Goal: Task Accomplishment & Management: Manage account settings

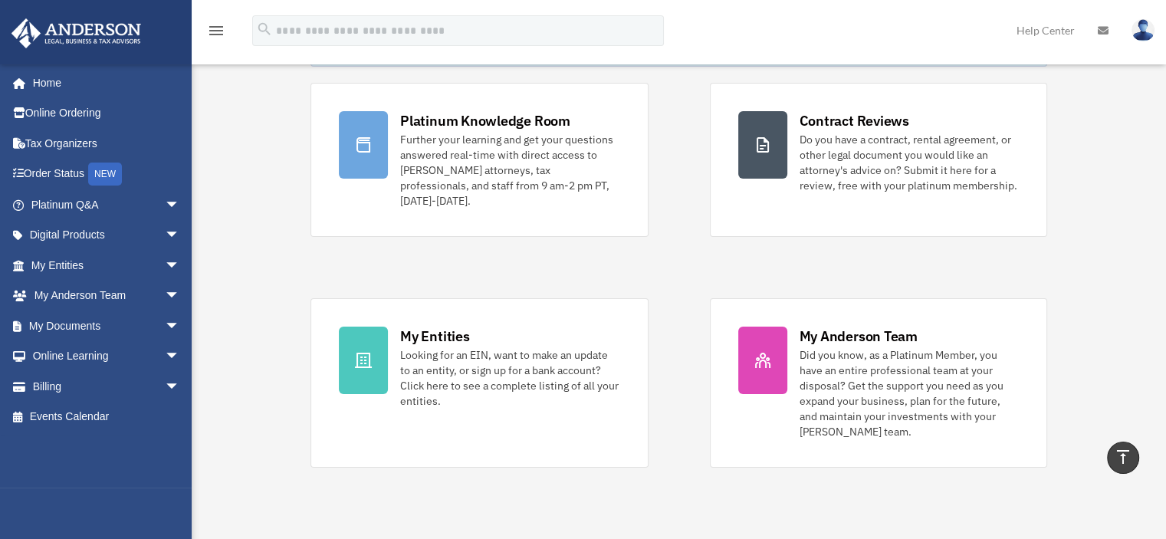
scroll to position [101, 0]
click at [165, 321] on span "arrow_drop_down" at bounding box center [180, 326] width 31 height 31
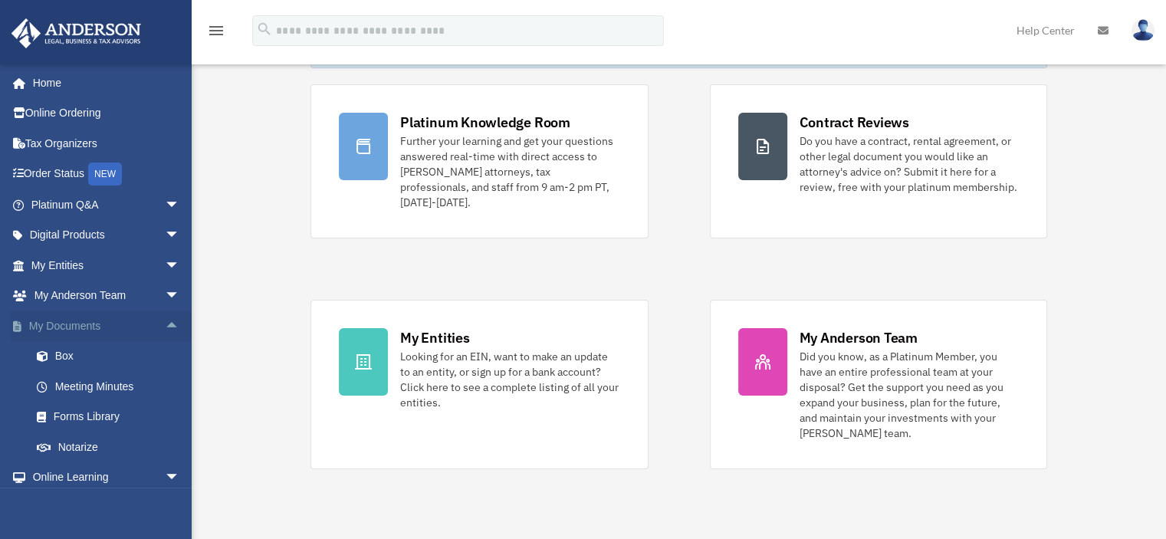
click at [165, 321] on span "arrow_drop_up" at bounding box center [180, 326] width 31 height 31
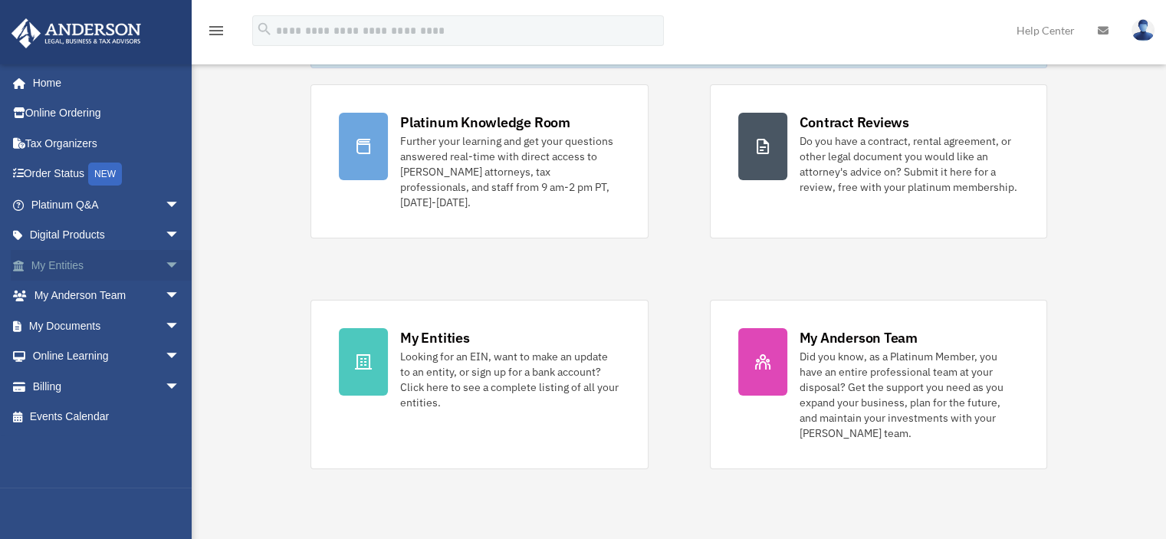
click at [165, 261] on span "arrow_drop_down" at bounding box center [180, 265] width 31 height 31
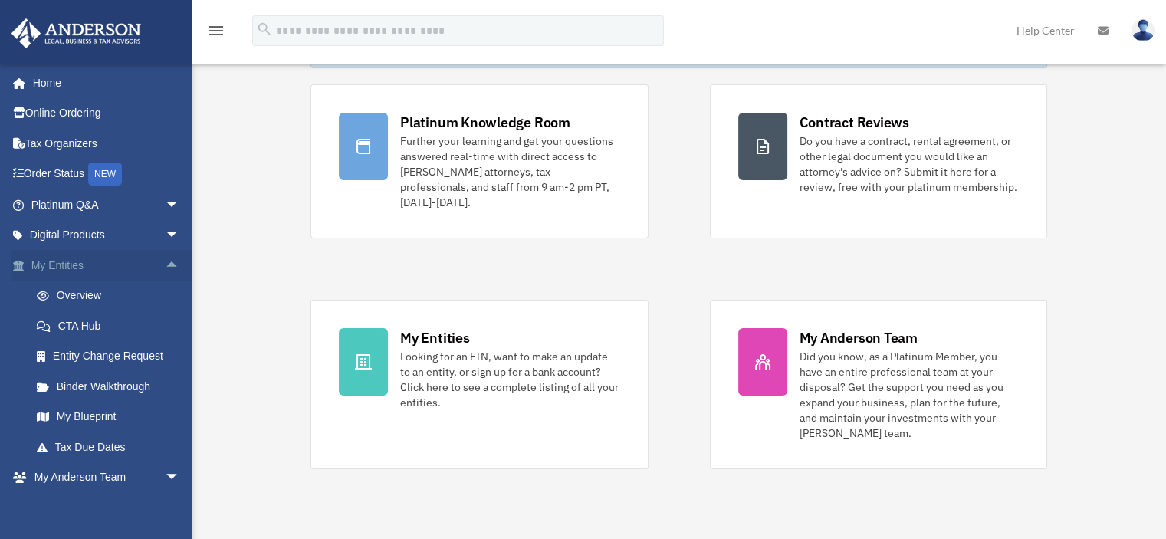
click at [165, 261] on span "arrow_drop_up" at bounding box center [180, 265] width 31 height 31
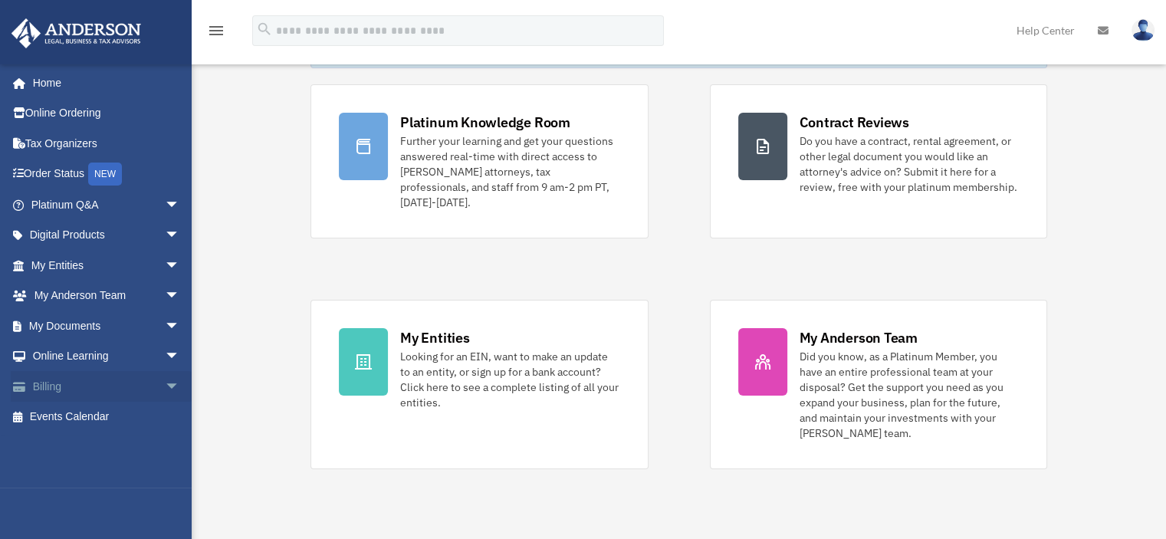
click at [165, 375] on span "arrow_drop_down" at bounding box center [180, 386] width 31 height 31
click at [113, 468] on link "Manage Payments" at bounding box center [112, 478] width 182 height 31
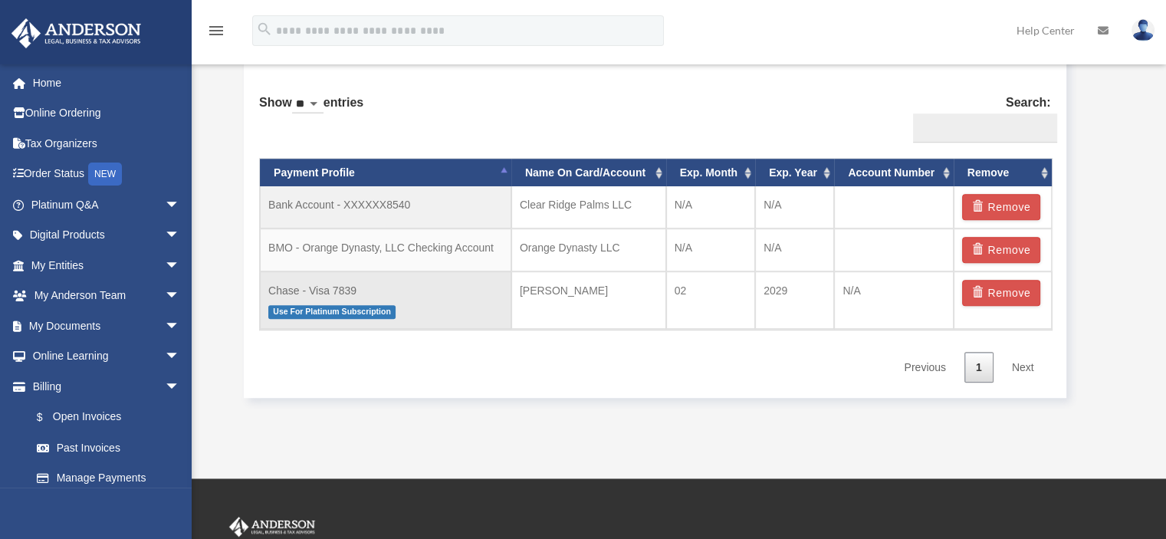
scroll to position [941, 0]
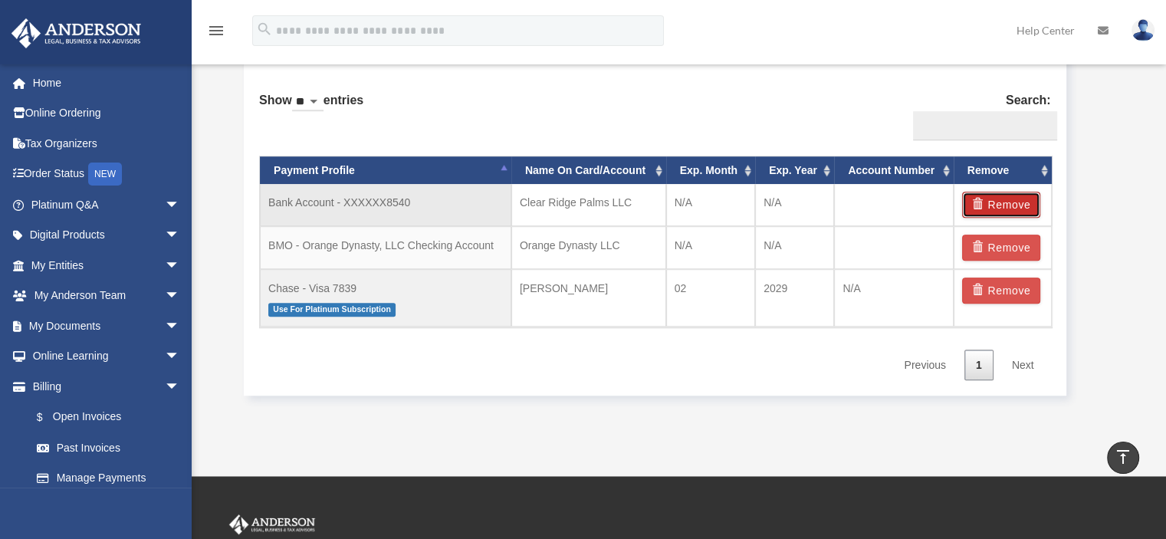
click at [1018, 201] on button "Remove" at bounding box center [1001, 205] width 79 height 26
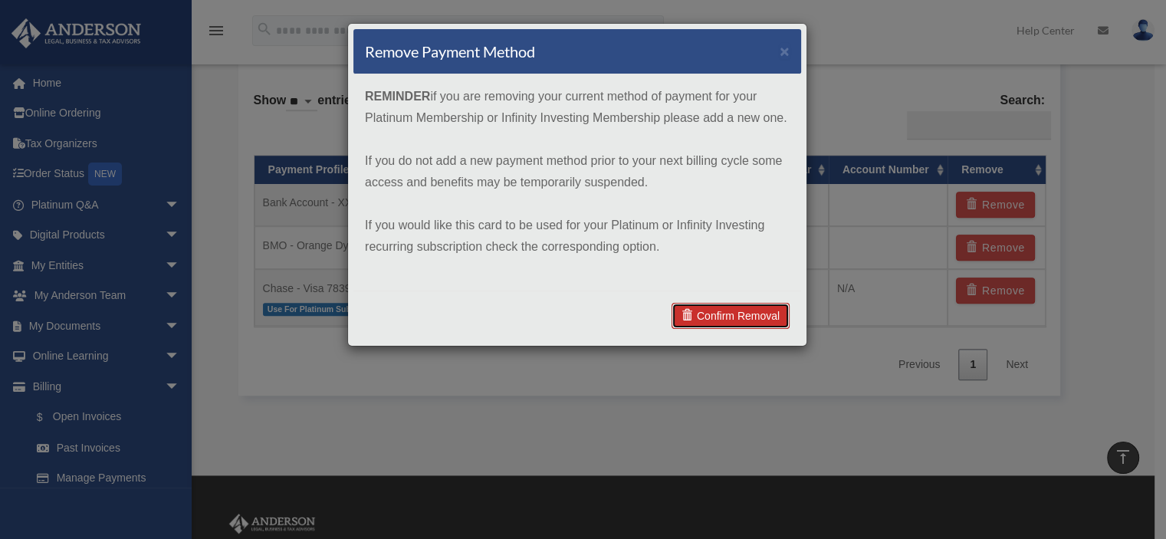
click at [759, 311] on link "Confirm Removal" at bounding box center [731, 316] width 118 height 26
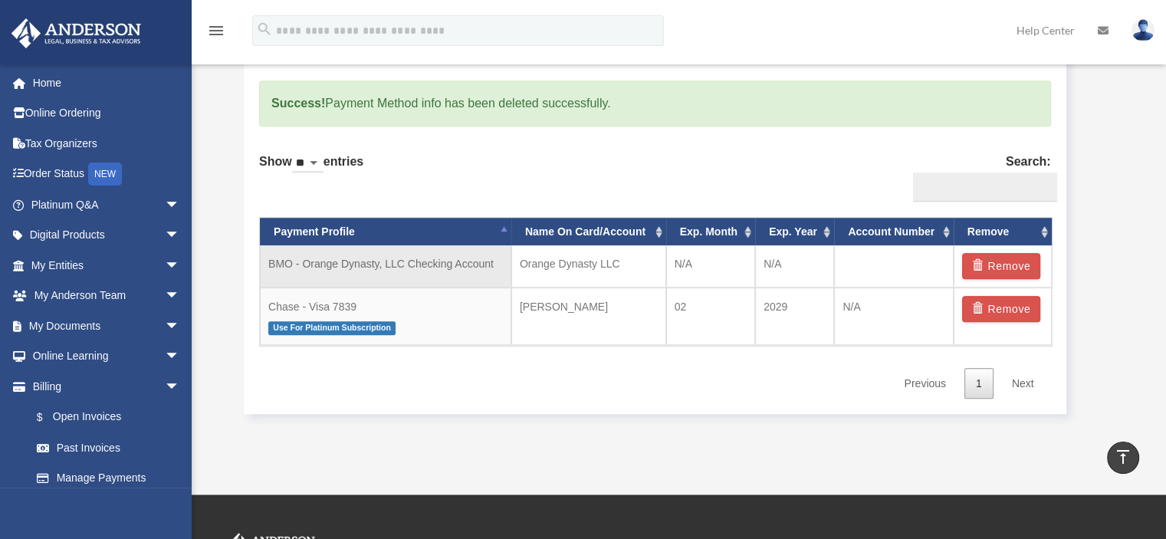
click at [431, 263] on td "BMO - Orange Dynasty, LLC Checking Account" at bounding box center [385, 266] width 251 height 42
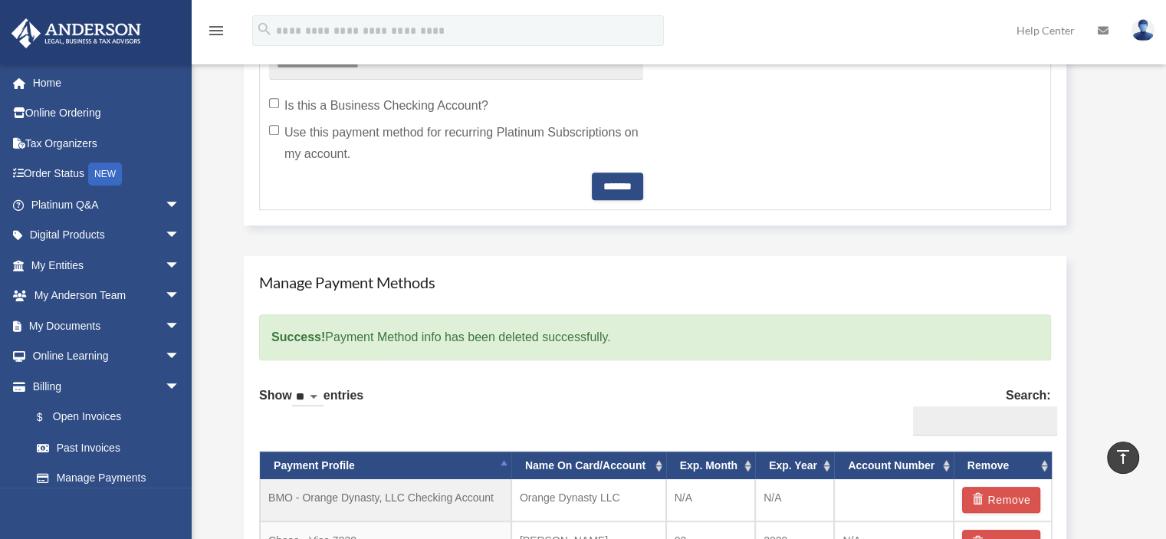
scroll to position [689, 0]
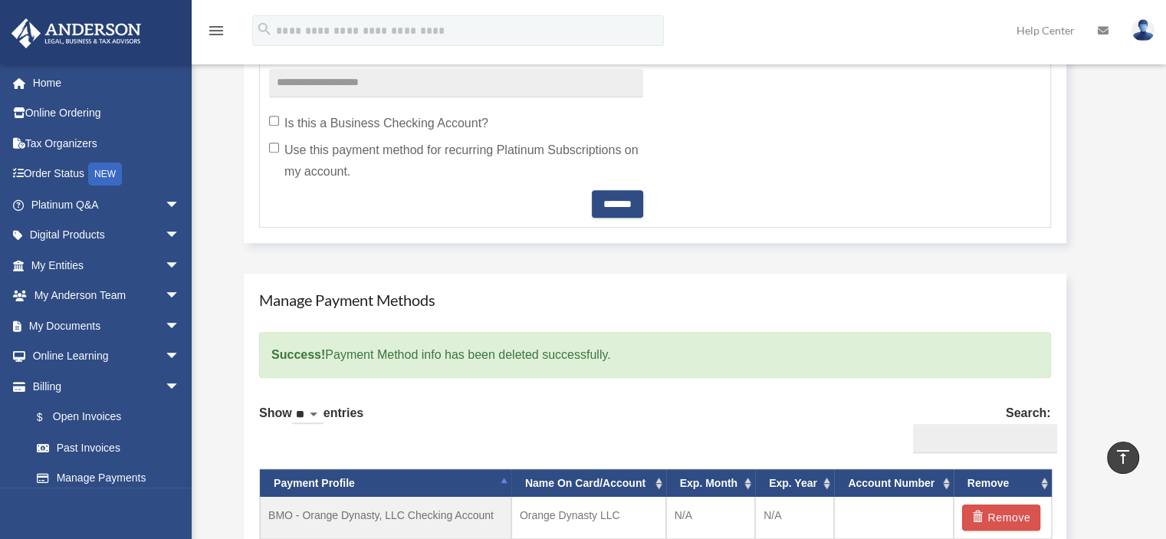
click at [364, 154] on label "Use this payment method for recurring Platinum Subscriptions on my account." at bounding box center [456, 161] width 374 height 43
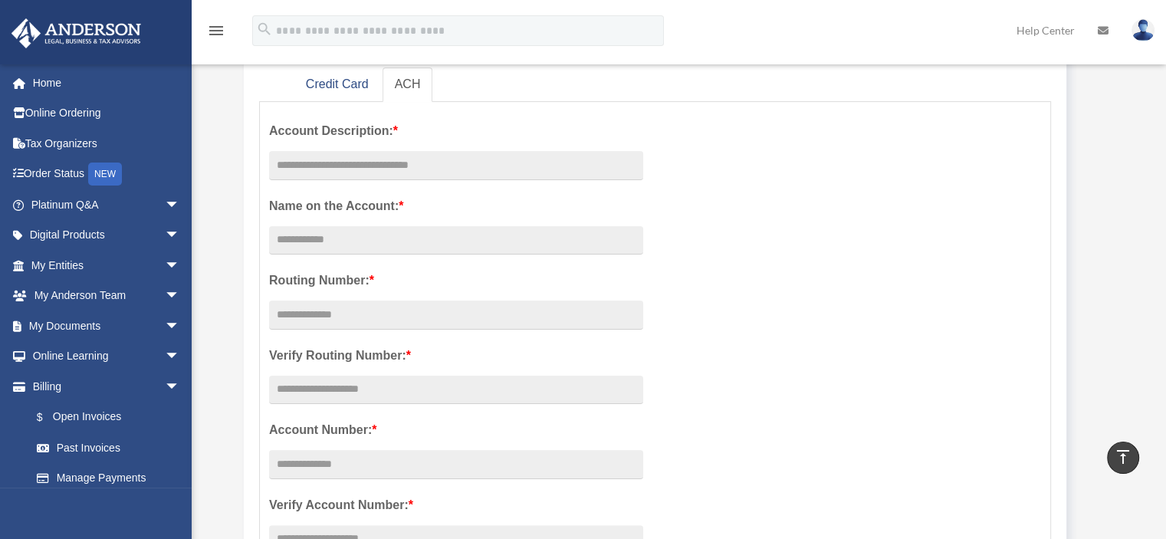
scroll to position [187, 0]
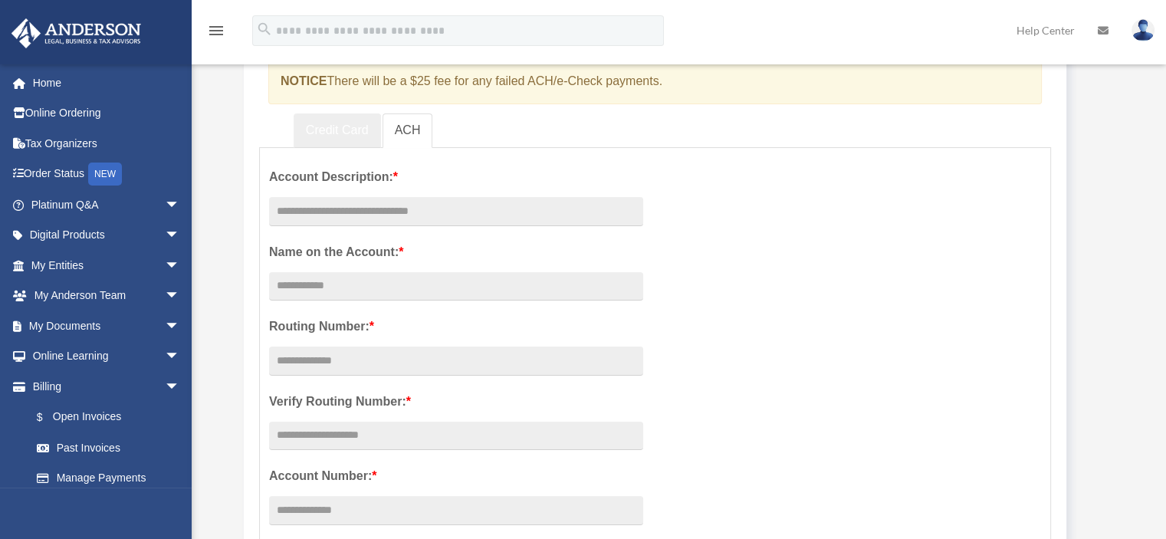
click at [338, 143] on link "Credit Card" at bounding box center [337, 130] width 87 height 35
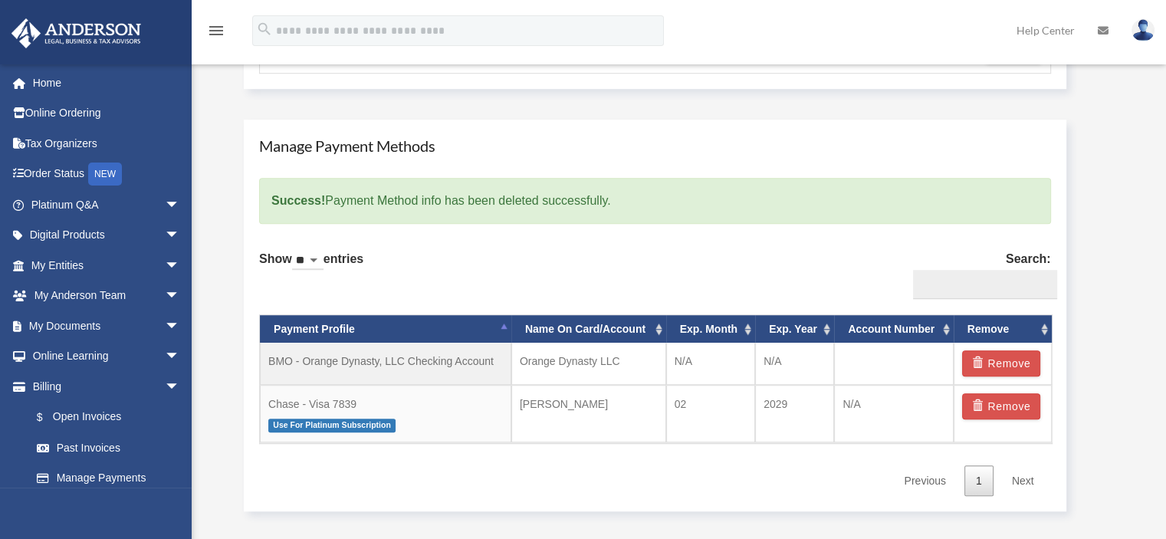
scroll to position [827, 0]
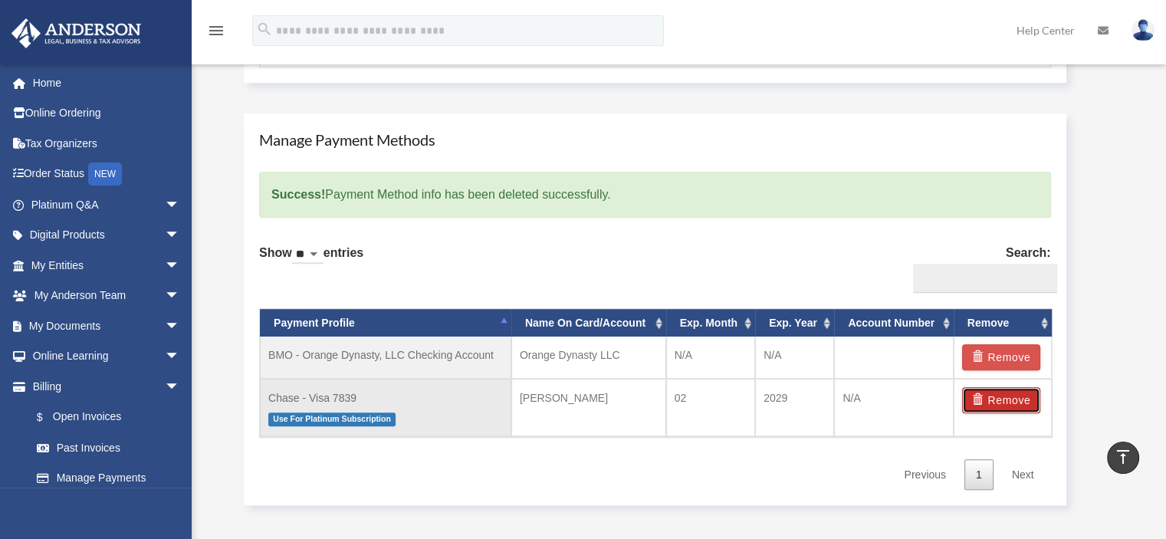
click at [1013, 396] on button "Remove" at bounding box center [1001, 400] width 79 height 26
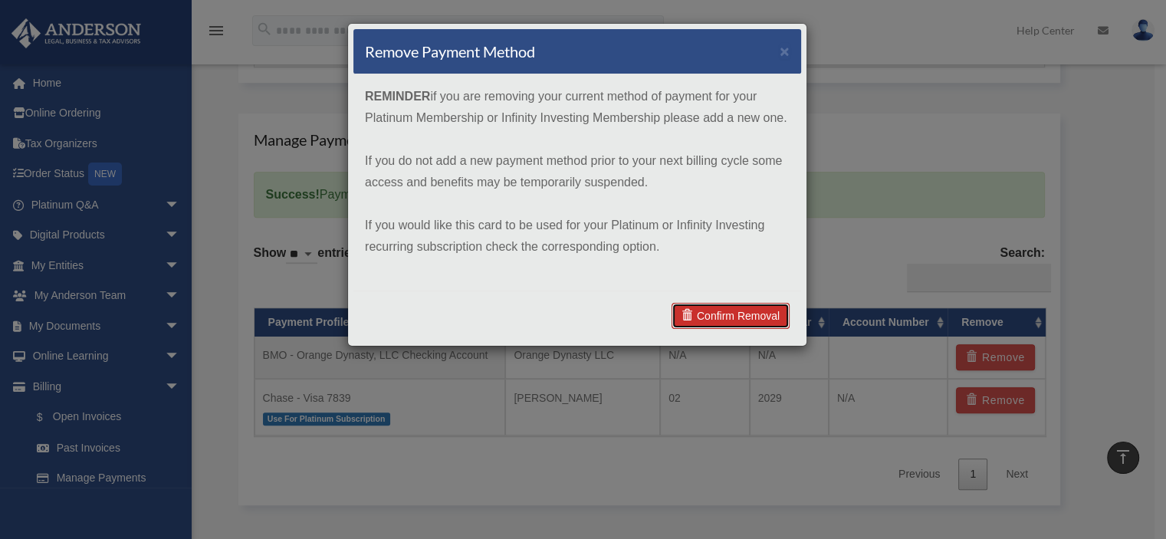
click at [759, 314] on link "Confirm Removal" at bounding box center [731, 316] width 118 height 26
